Goal: Find specific page/section: Find specific page/section

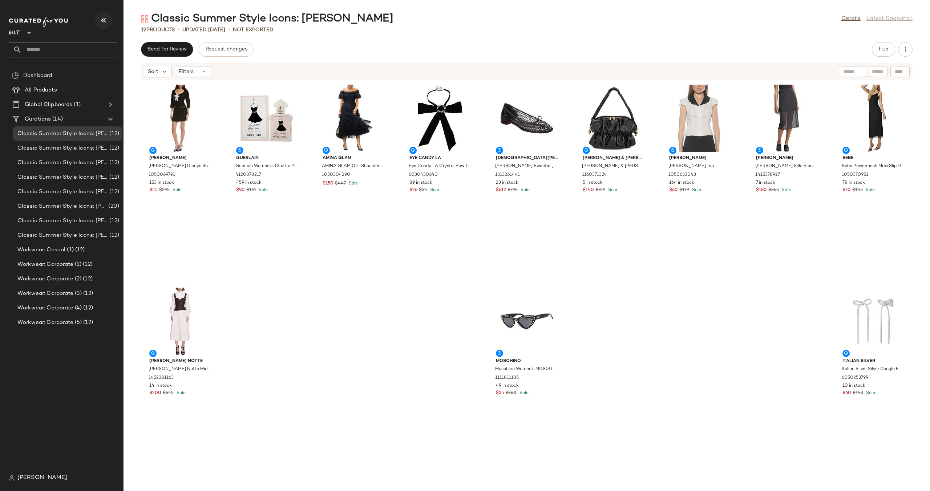
click at [104, 19] on icon "button" at bounding box center [103, 20] width 9 height 9
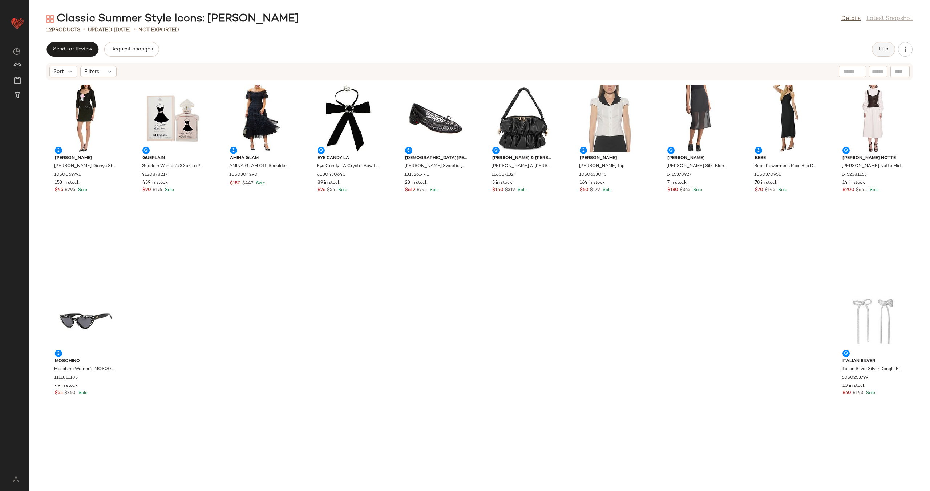
click at [548, 49] on span "Hub" at bounding box center [884, 50] width 10 height 6
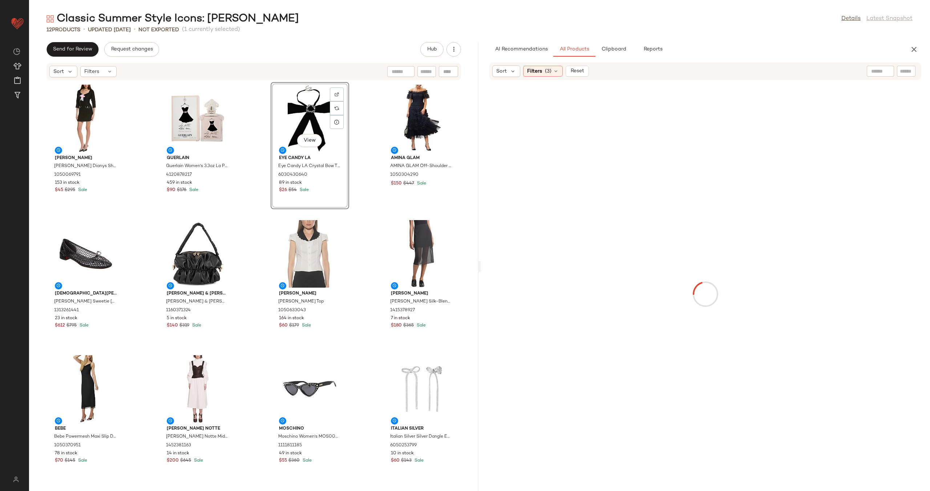
click at [359, 141] on div "Alexia Admor Alexia Admor Dianys Shift Dress 1050069791 153 in stock $45 $295 S…" at bounding box center [254, 282] width 450 height 402
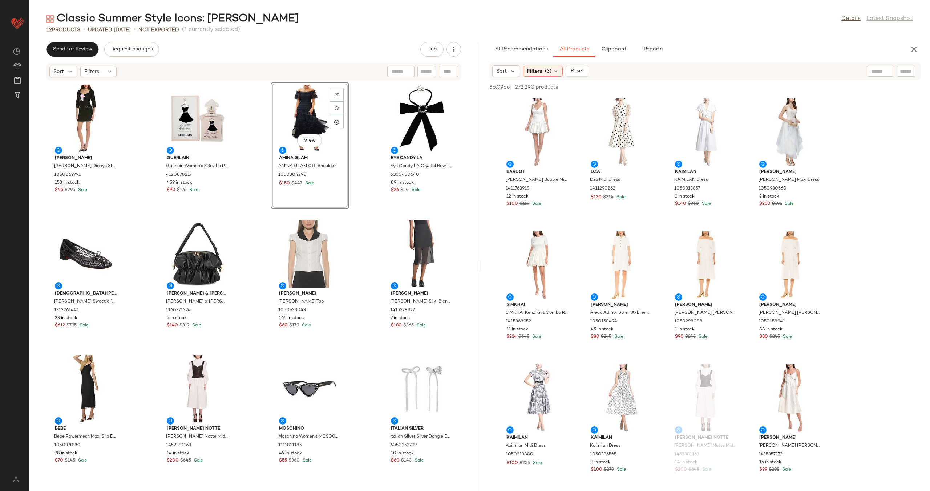
click at [365, 126] on div "Alexia Admor Alexia Admor Dianys Shift Dress 1050069791 153 in stock $45 $295 S…" at bounding box center [254, 282] width 450 height 402
click at [361, 120] on div "Alexia Admor Alexia Admor Dianys Shift Dress 1050069791 153 in stock $45 $295 S…" at bounding box center [254, 282] width 450 height 402
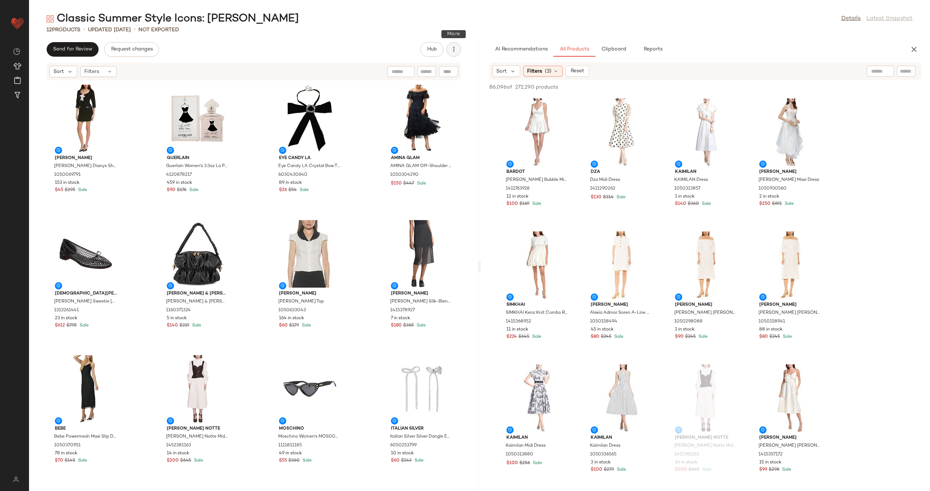
click at [454, 53] on button "button" at bounding box center [454, 49] width 15 height 15
click at [411, 83] on div "View Moodboard" at bounding box center [416, 87] width 90 height 17
